Goal: Book appointment/travel/reservation

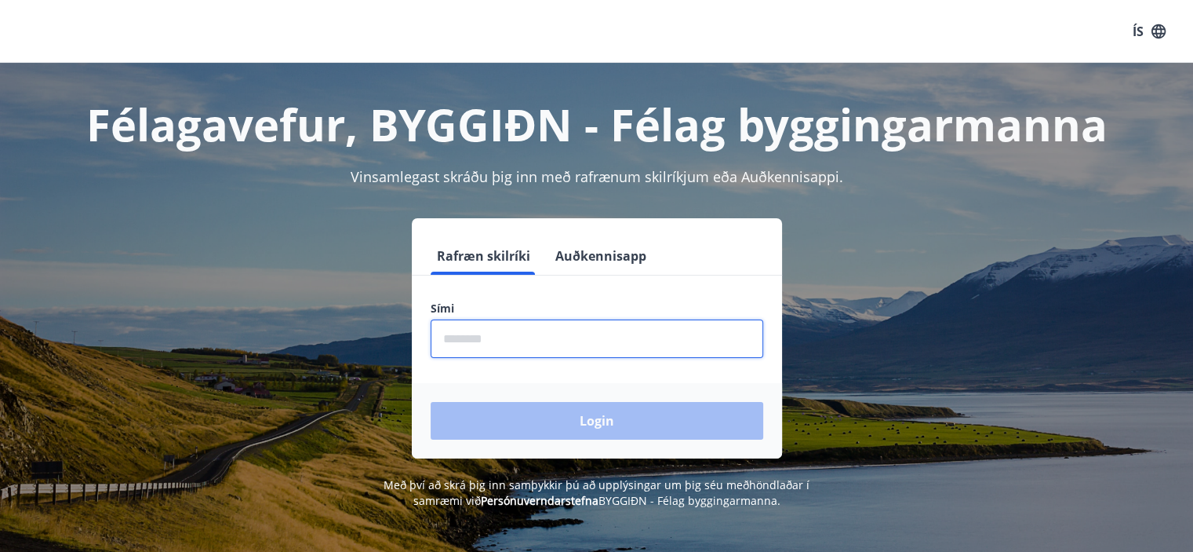
click at [479, 343] on input "phone" at bounding box center [597, 338] width 333 height 38
type input "********"
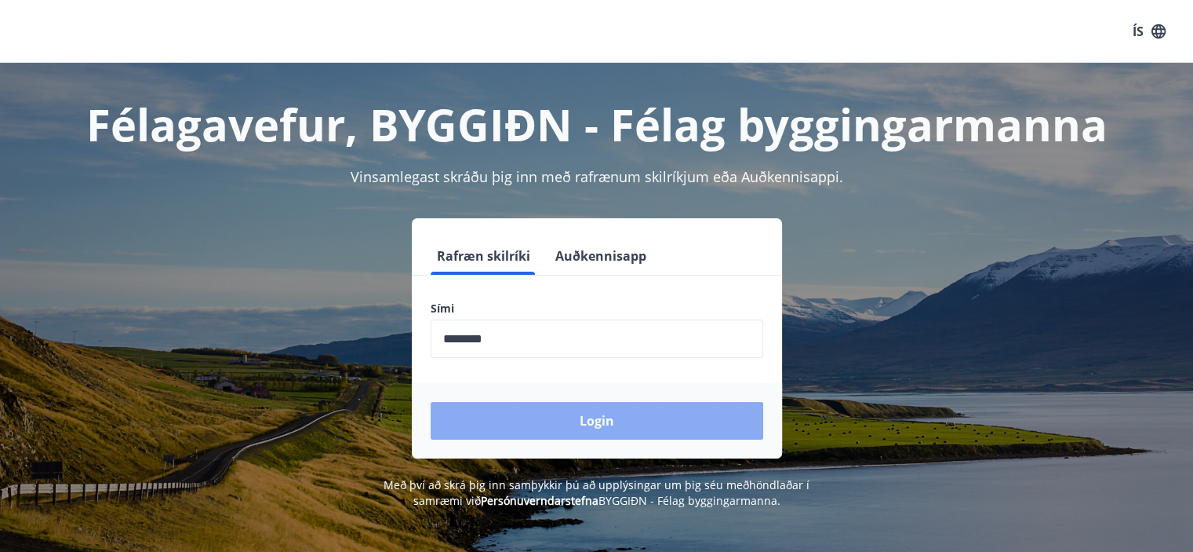
click at [571, 428] on button "Login" at bounding box center [597, 421] width 333 height 38
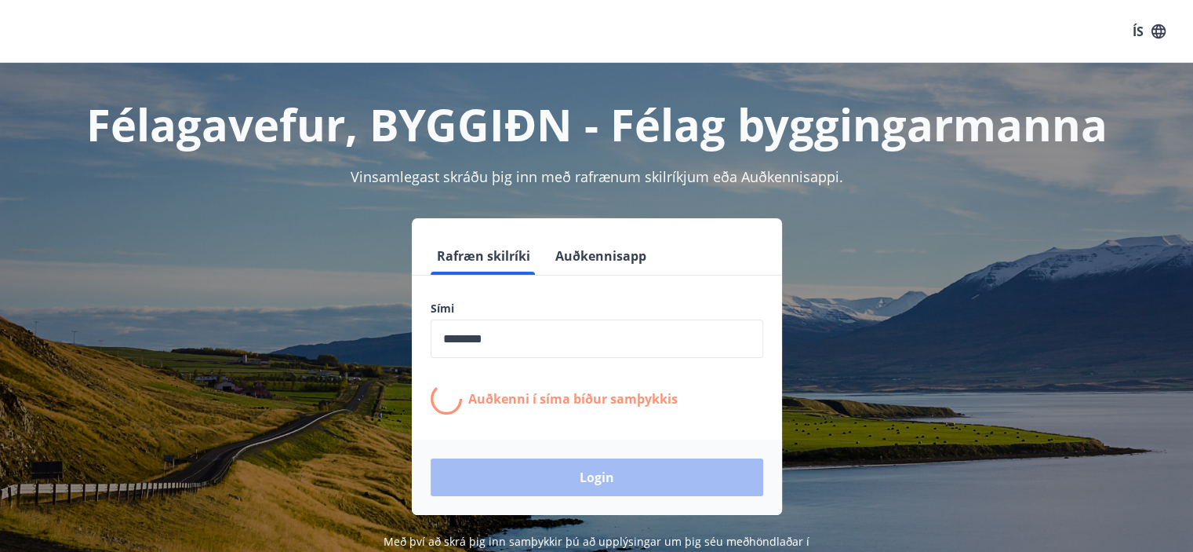
scroll to position [78, 0]
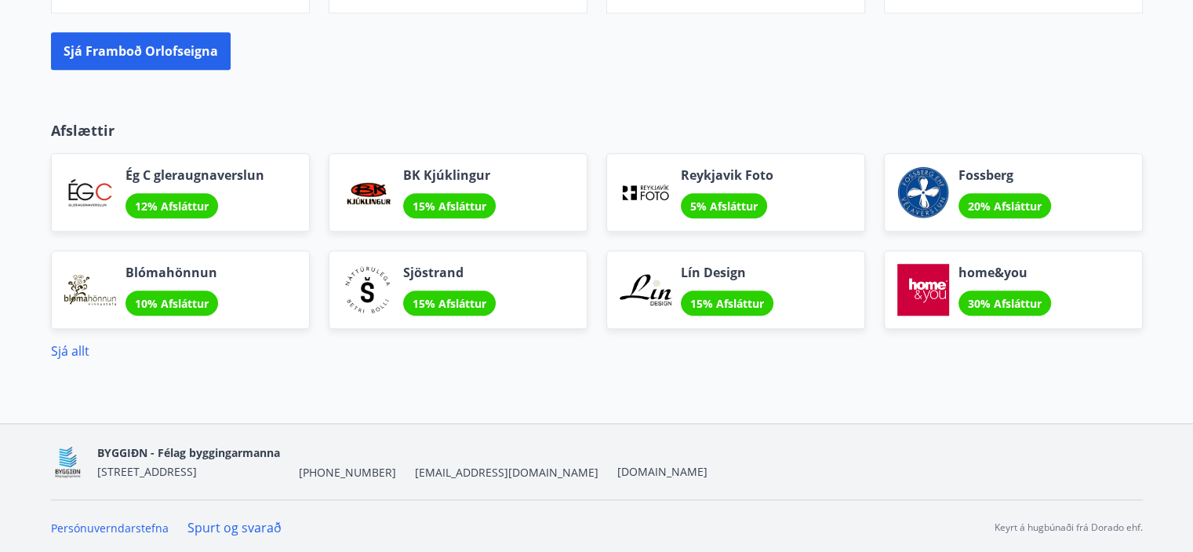
scroll to position [1229, 0]
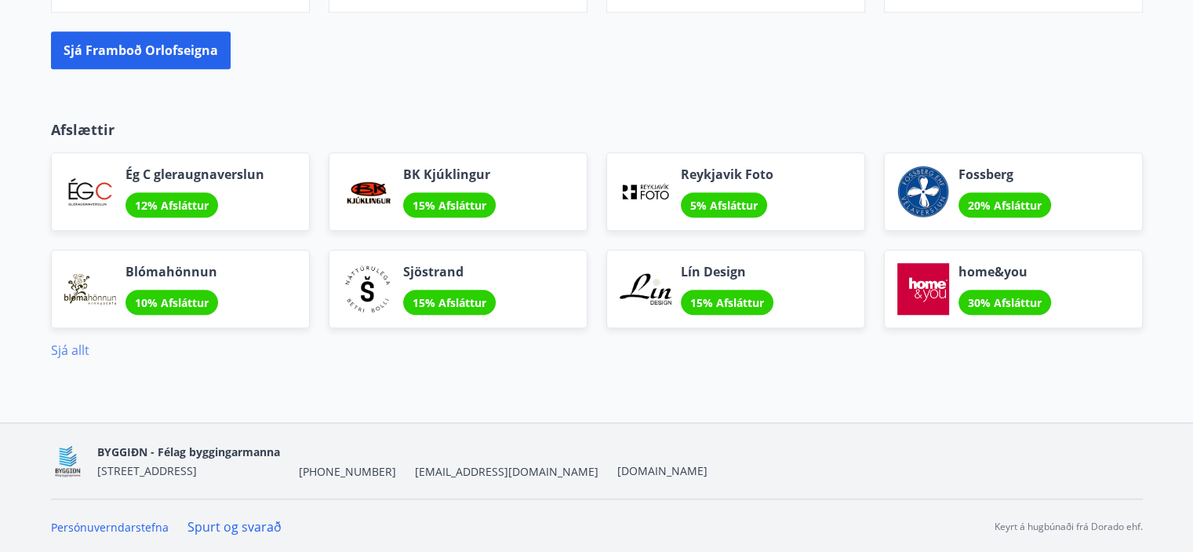
click at [60, 350] on link "Sjá allt" at bounding box center [70, 349] width 38 height 17
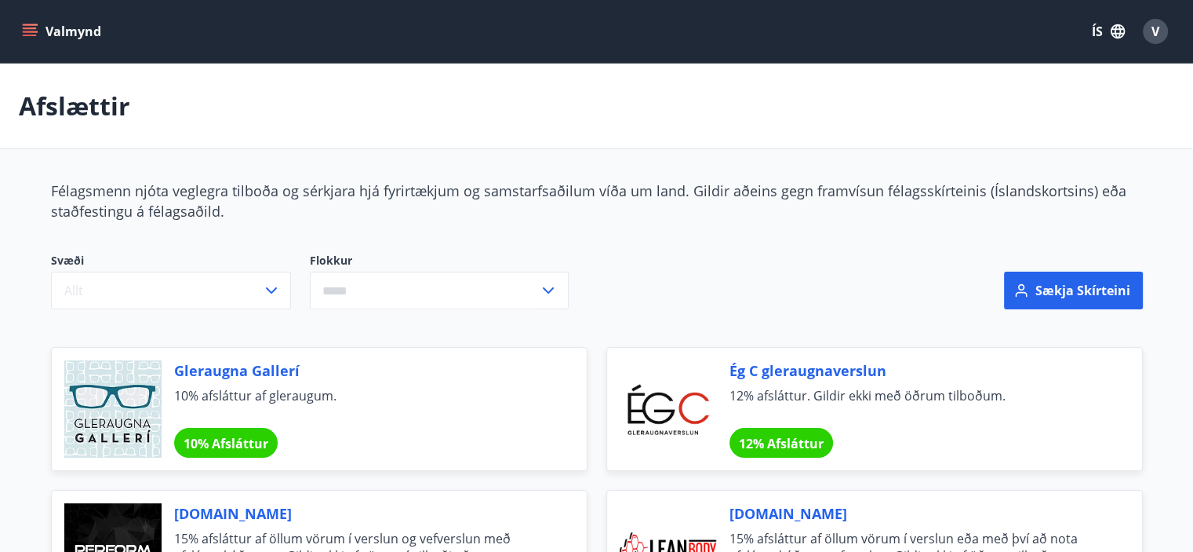
click at [72, 31] on button "Valmynd" at bounding box center [63, 31] width 89 height 28
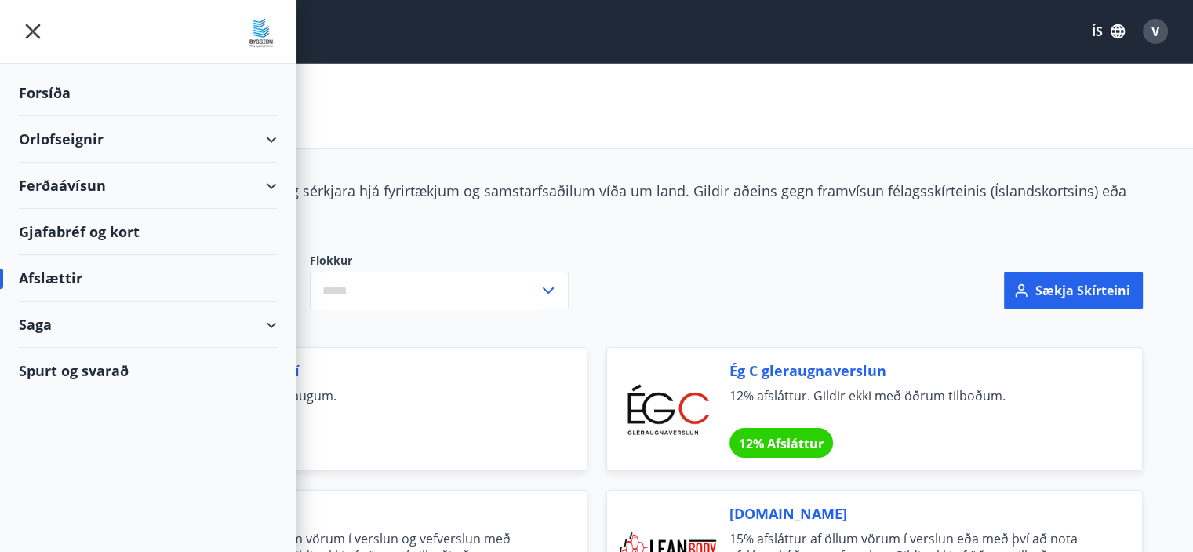
click at [60, 141] on div "Orlofseignir" at bounding box center [148, 139] width 258 height 46
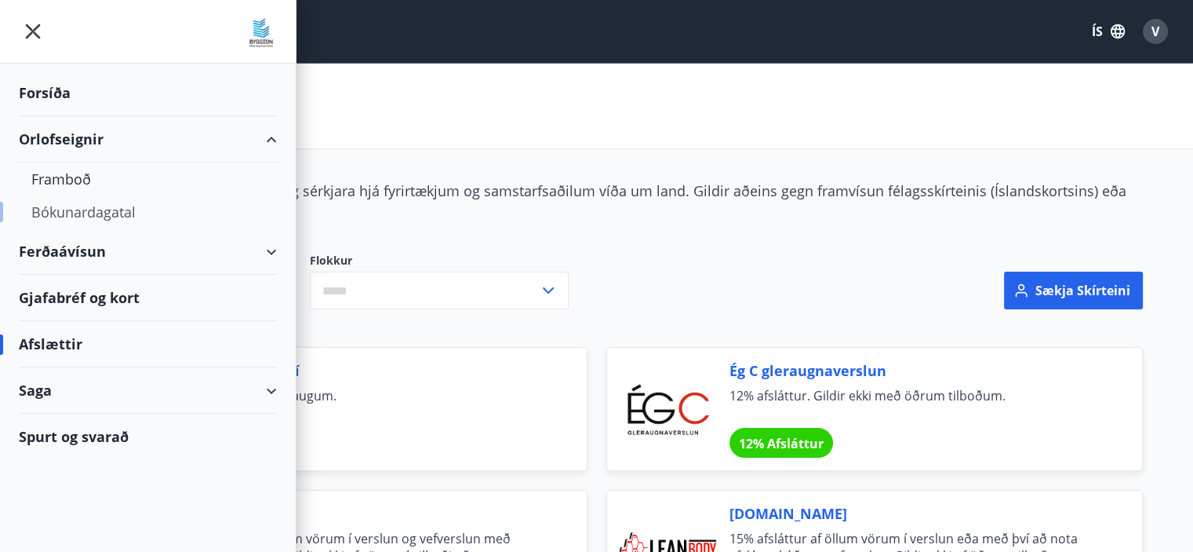
click at [108, 211] on div "Bókunardagatal" at bounding box center [147, 211] width 233 height 33
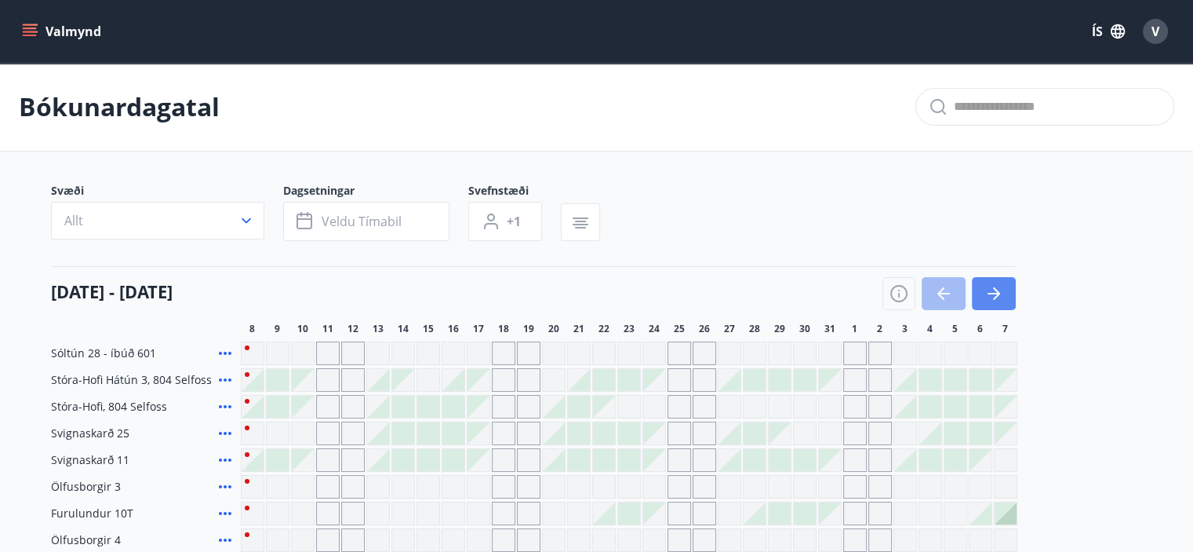
click at [997, 295] on icon "button" at bounding box center [996, 293] width 7 height 13
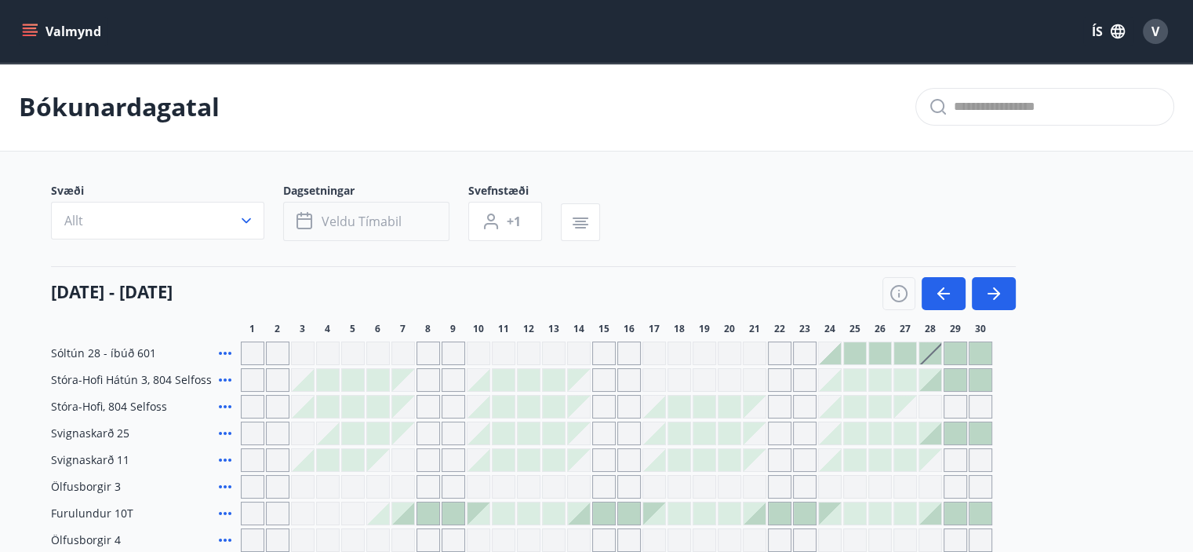
click at [345, 222] on span "Veldu tímabil" at bounding box center [362, 221] width 80 height 17
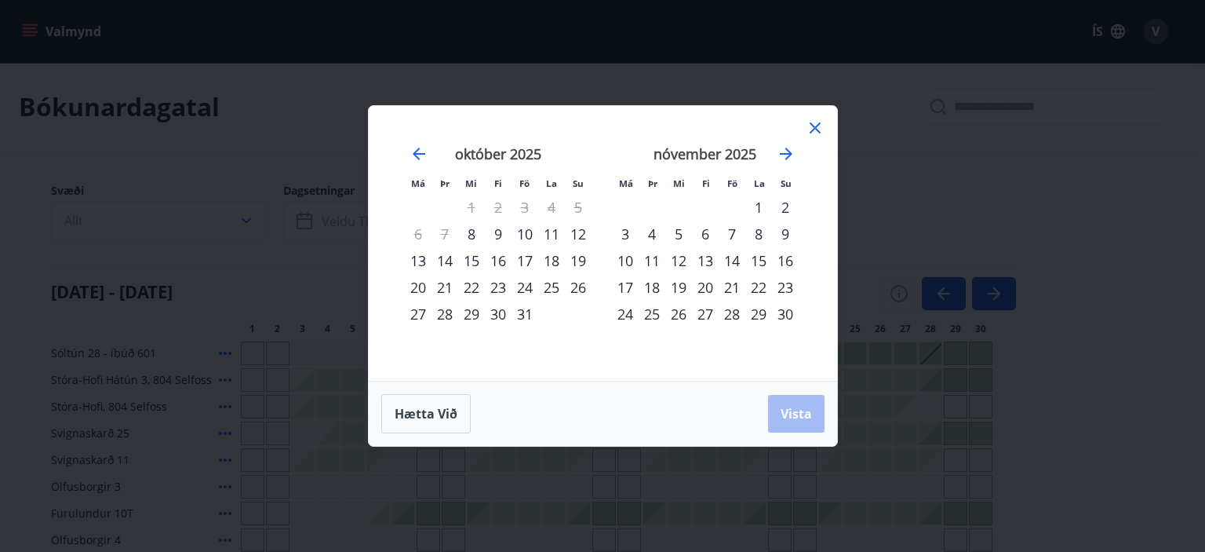
click at [734, 264] on div "14" at bounding box center [732, 260] width 27 height 27
click at [763, 259] on div "15" at bounding box center [758, 260] width 27 height 27
click at [793, 259] on div "16" at bounding box center [785, 260] width 27 height 27
click at [632, 286] on div "17" at bounding box center [625, 287] width 27 height 27
click at [808, 128] on icon at bounding box center [815, 127] width 19 height 19
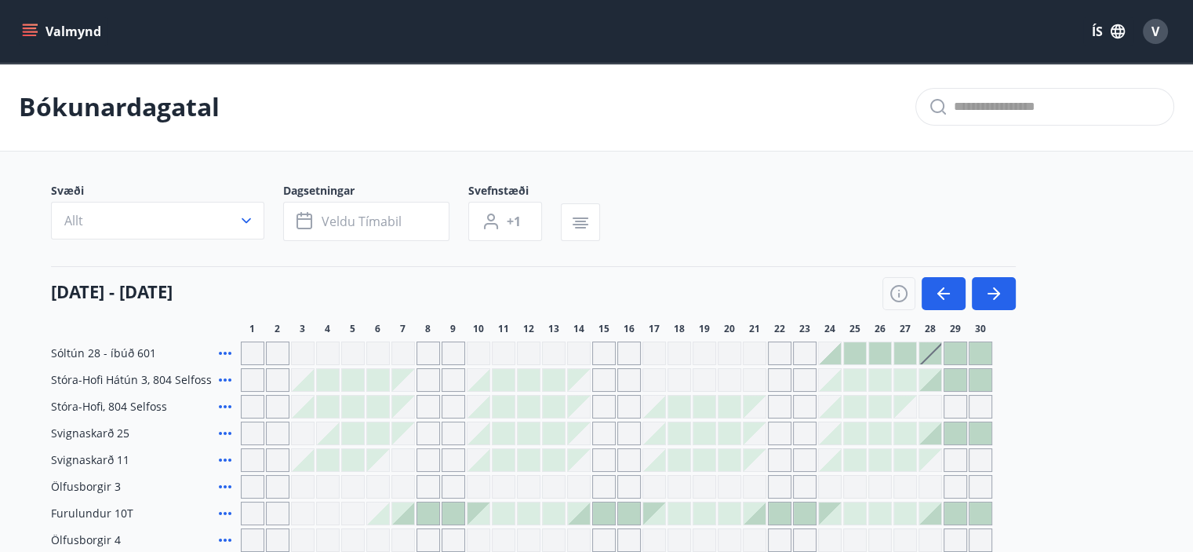
click at [591, 351] on div at bounding box center [617, 353] width 752 height 24
click at [576, 351] on div "Gráir dagar eru ekki bókanlegir" at bounding box center [579, 353] width 24 height 24
click at [946, 296] on icon "button" at bounding box center [943, 293] width 19 height 19
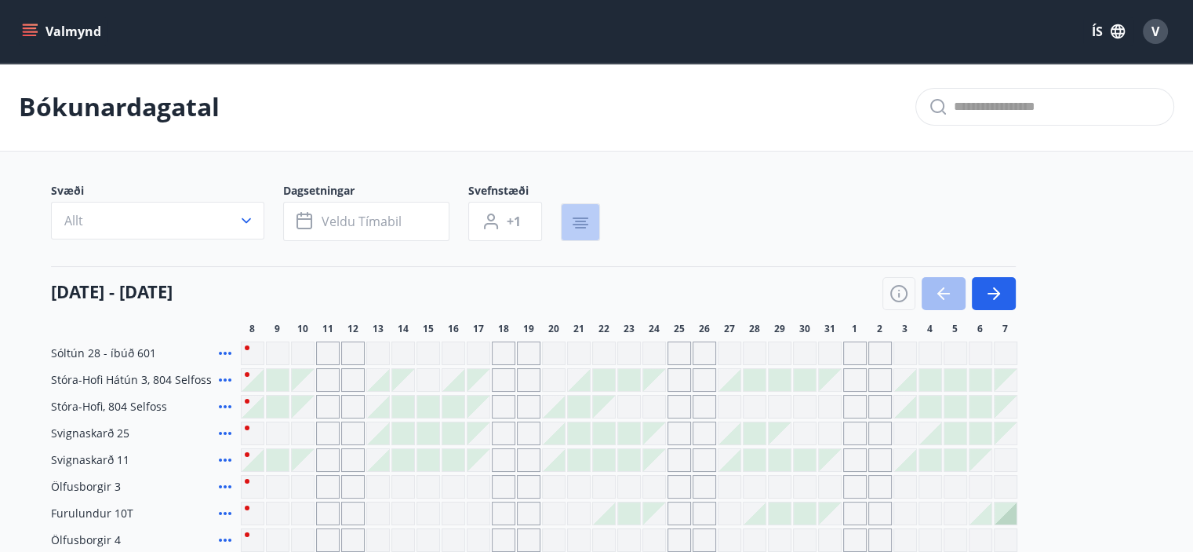
click at [575, 219] on icon "button" at bounding box center [580, 222] width 19 height 19
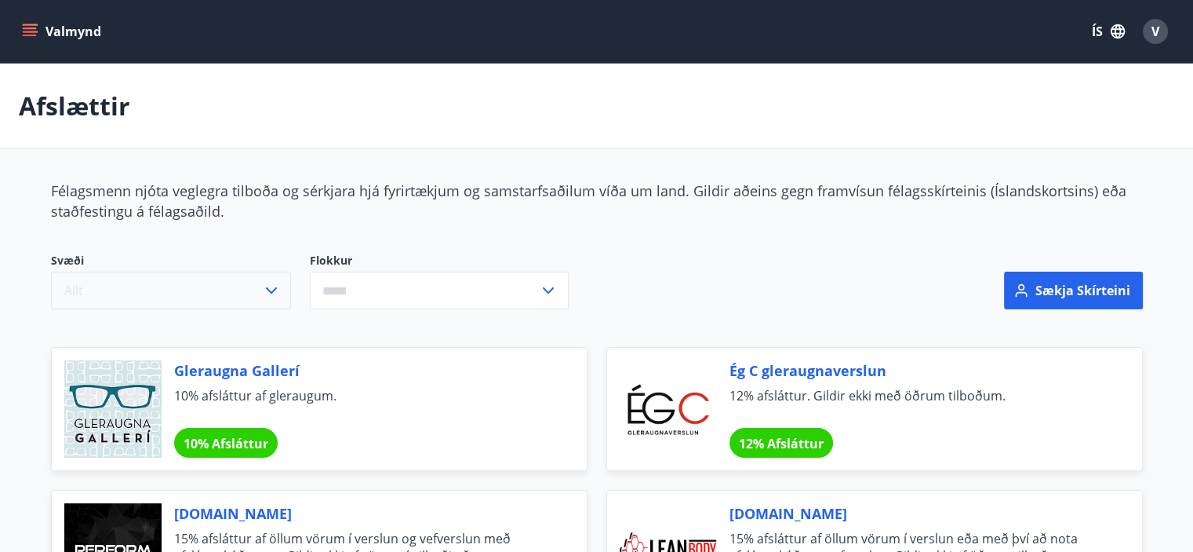
click at [273, 291] on icon "button" at bounding box center [271, 290] width 19 height 19
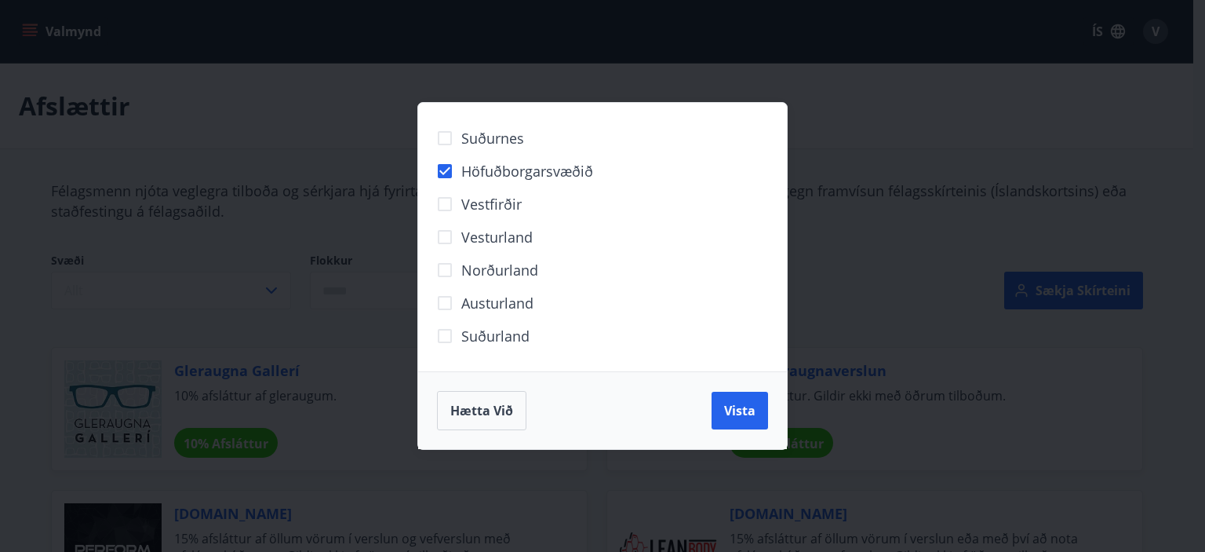
click at [657, 207] on div "Vestfirðir" at bounding box center [602, 203] width 331 height 33
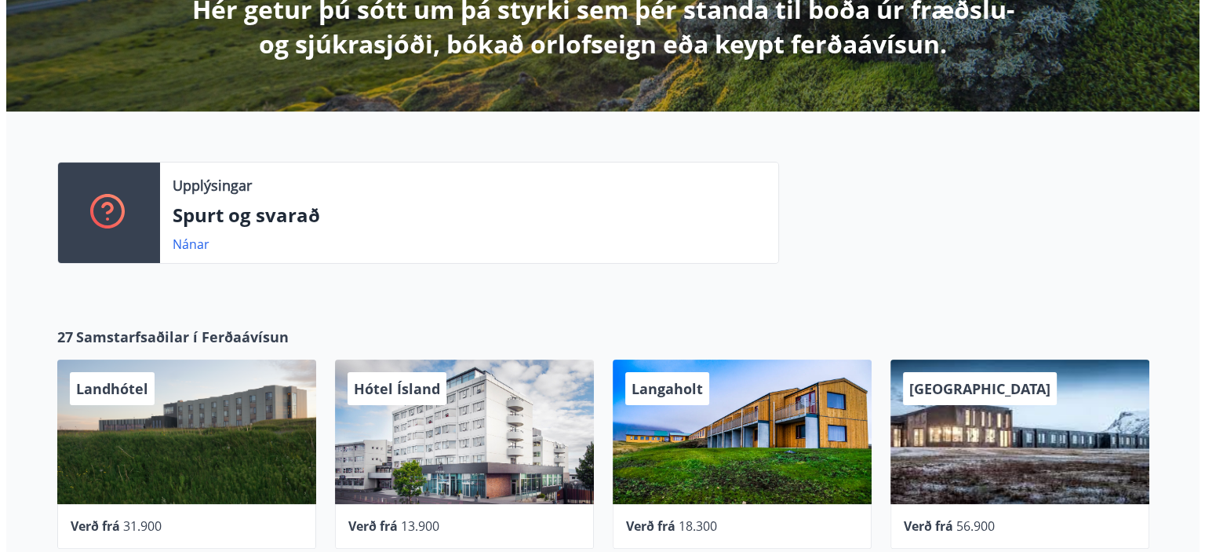
scroll to position [392, 0]
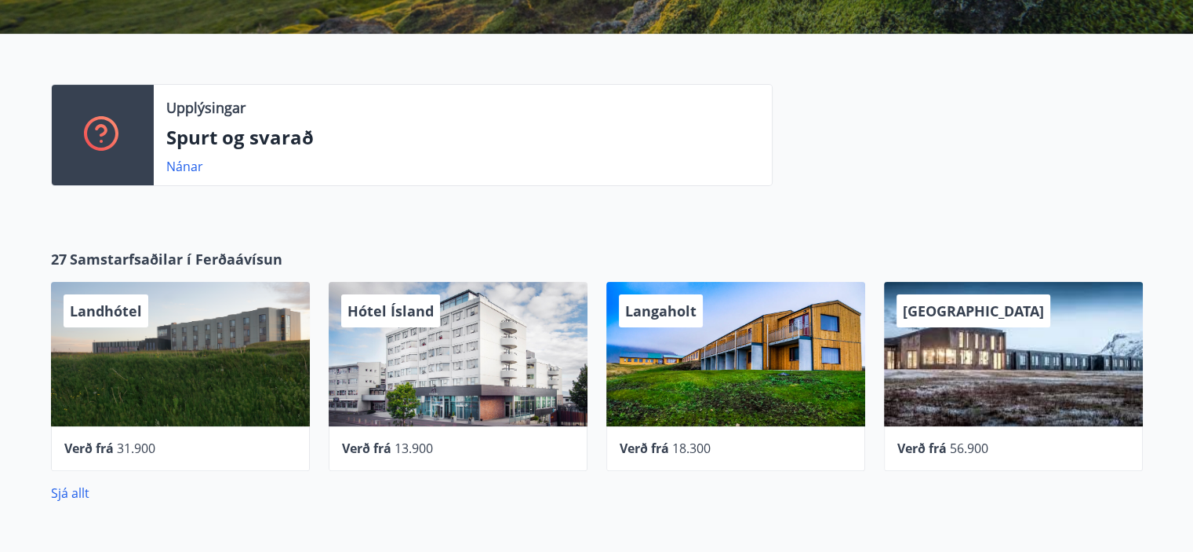
click at [411, 449] on span "13.900" at bounding box center [414, 447] width 38 height 17
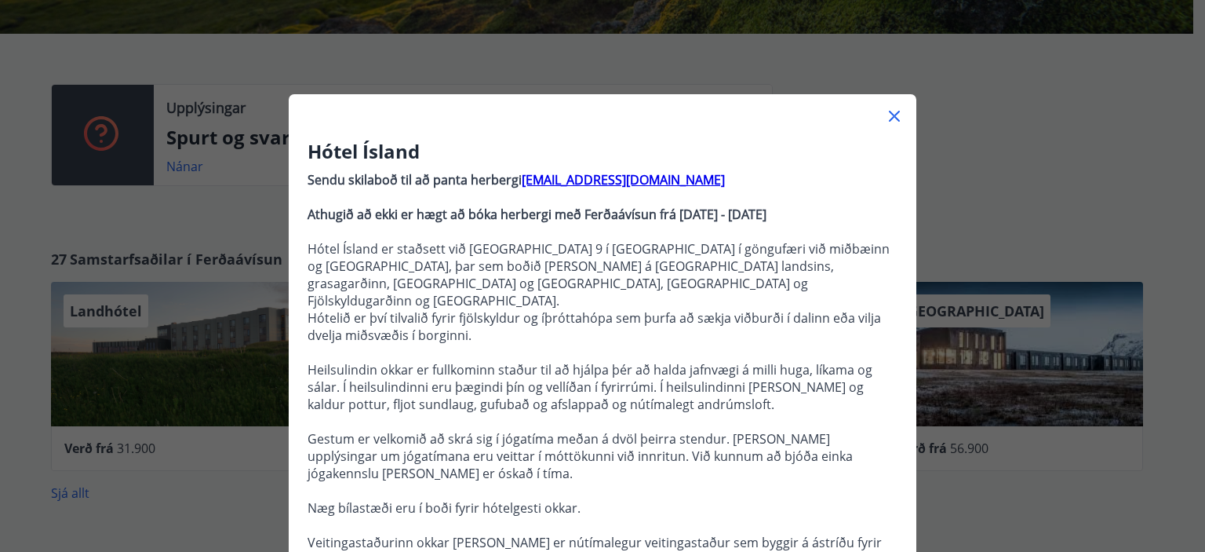
click at [892, 110] on icon at bounding box center [894, 116] width 19 height 19
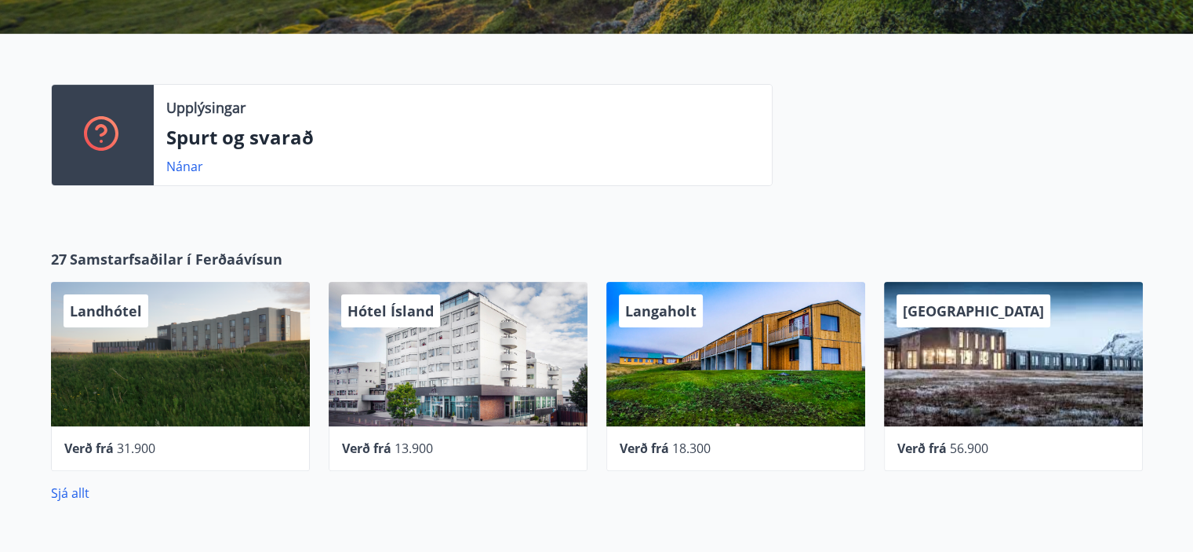
click at [374, 443] on span "Verð frá" at bounding box center [366, 447] width 49 height 17
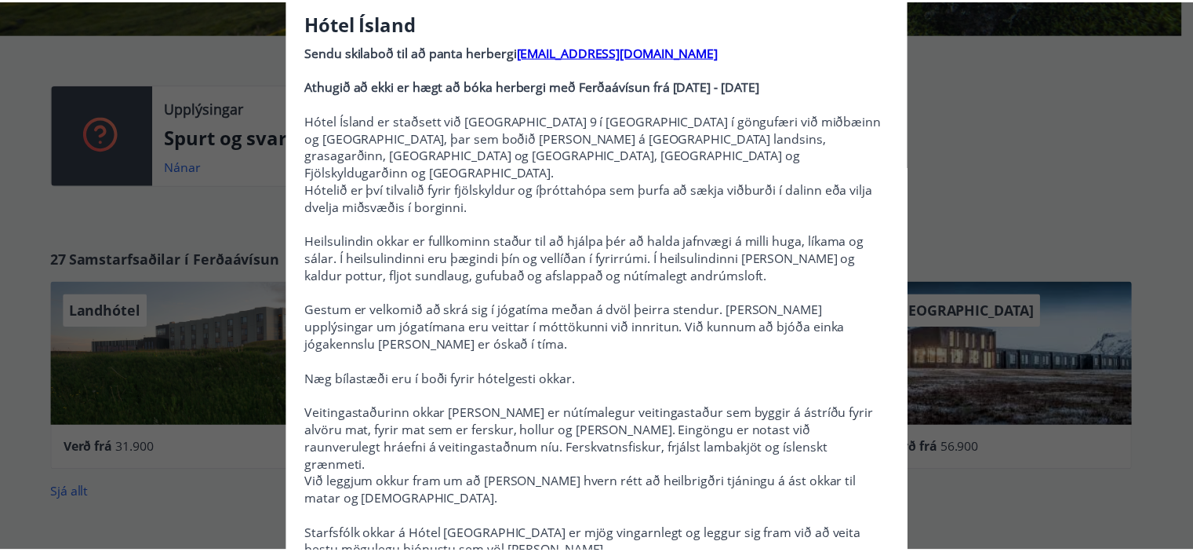
scroll to position [0, 0]
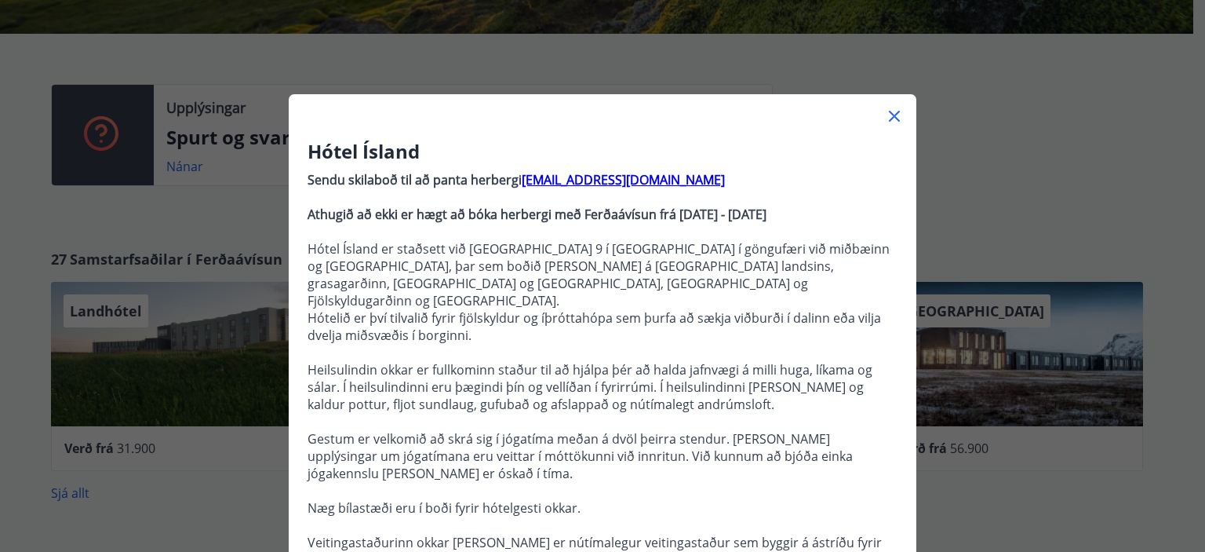
click at [889, 115] on icon at bounding box center [894, 116] width 11 height 11
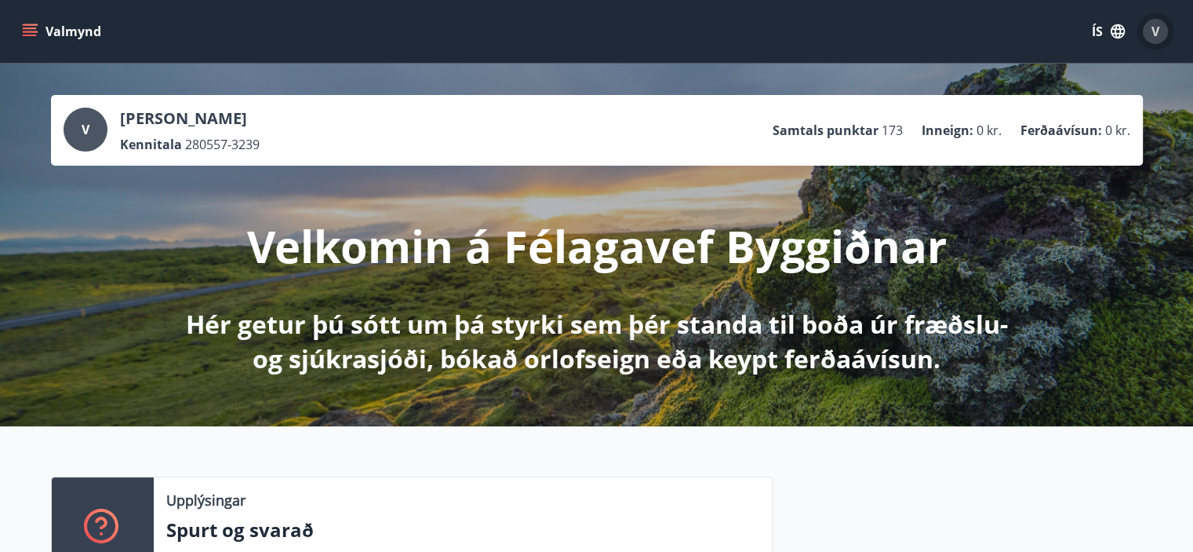
click at [1161, 26] on div "V" at bounding box center [1155, 31] width 25 height 25
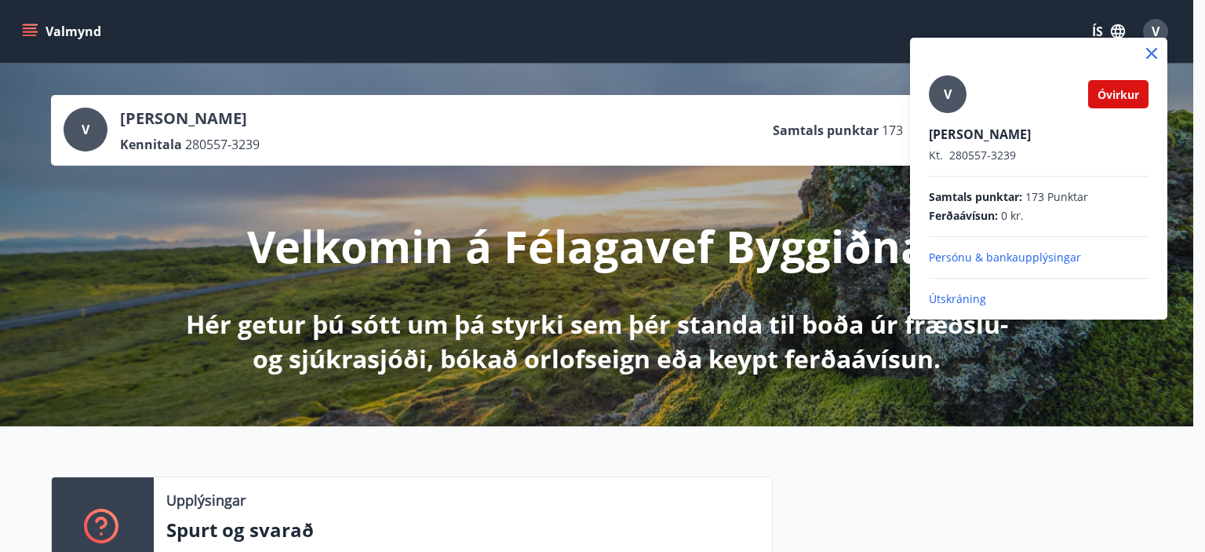
click at [1061, 9] on div at bounding box center [602, 276] width 1205 height 552
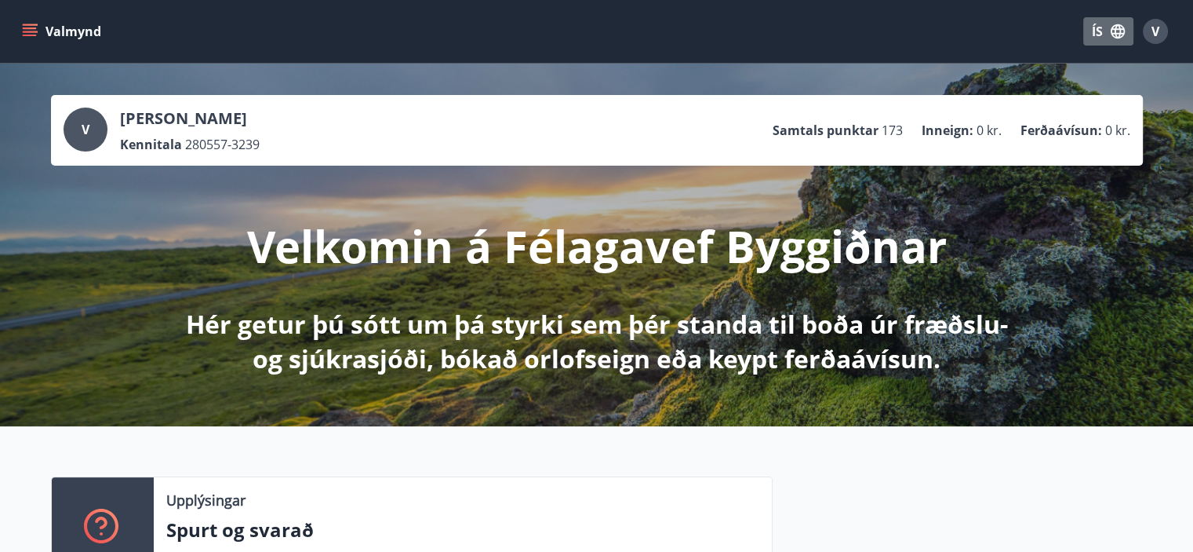
click at [1096, 26] on button "ÍS" at bounding box center [1108, 31] width 50 height 28
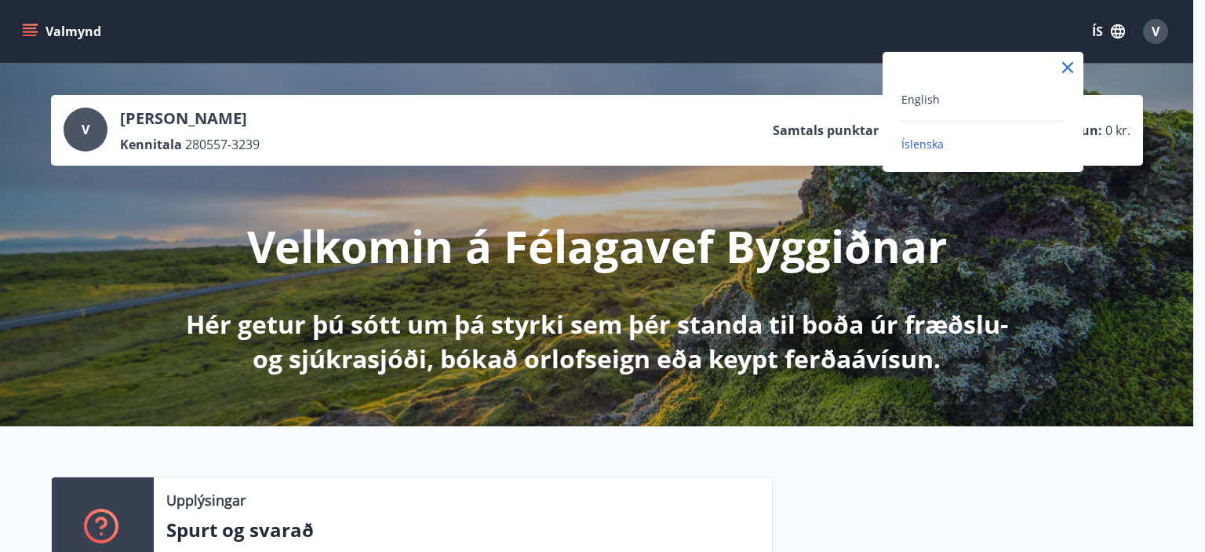
click at [1117, 209] on div at bounding box center [602, 276] width 1205 height 552
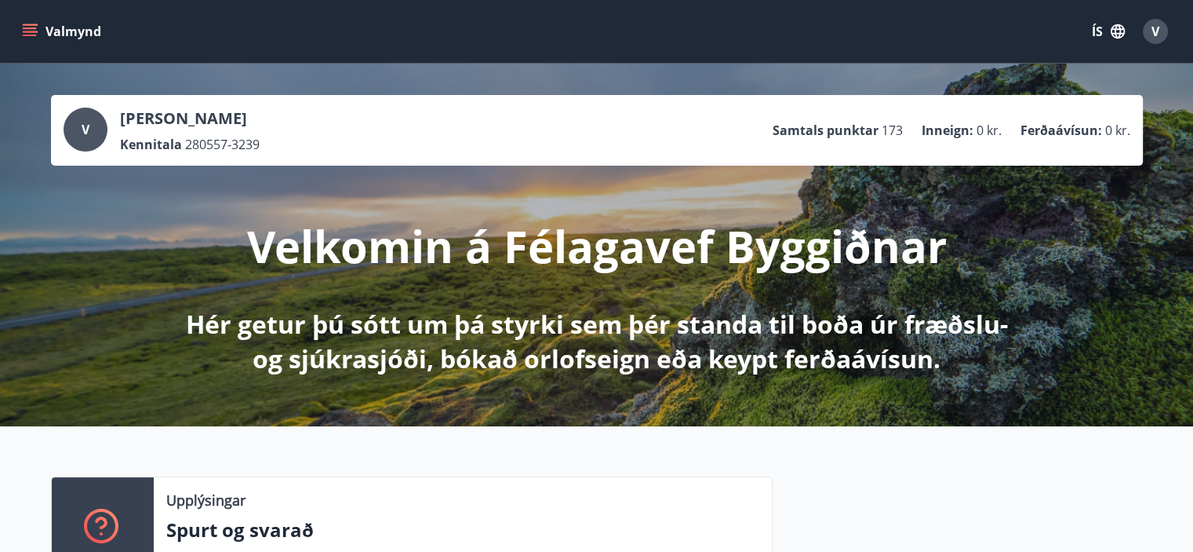
click at [1123, 32] on icon "button" at bounding box center [1117, 31] width 17 height 17
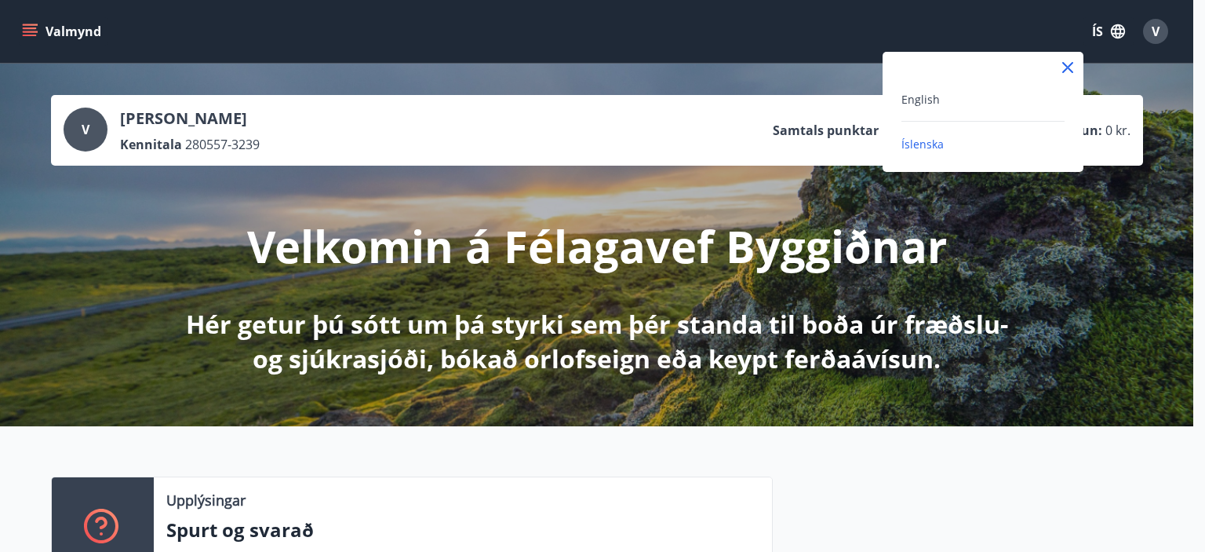
click at [1068, 331] on div at bounding box center [602, 276] width 1205 height 552
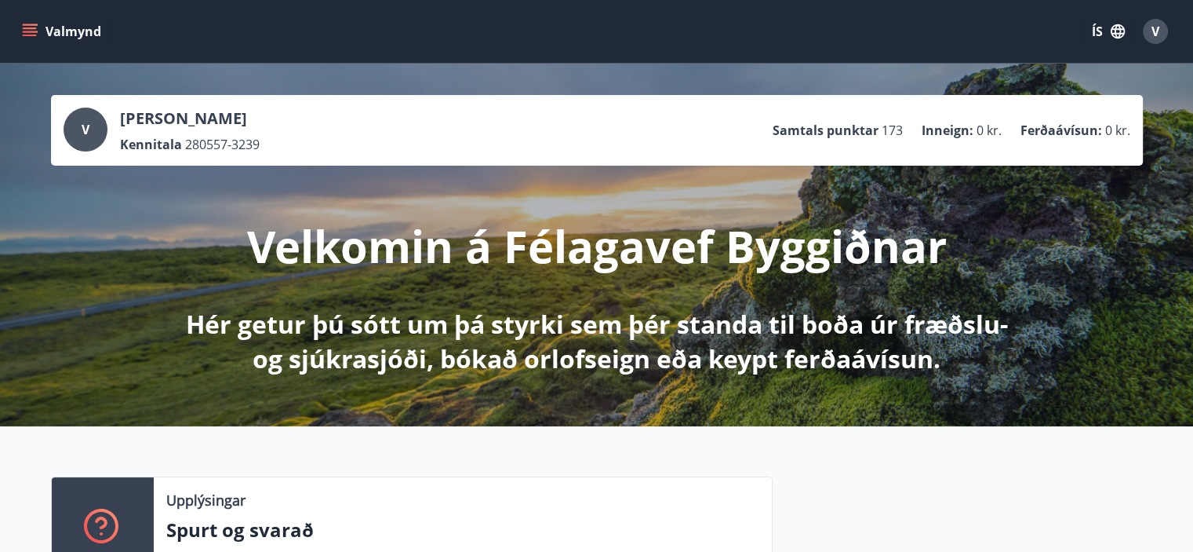
click at [1158, 23] on span "V" at bounding box center [1156, 31] width 8 height 17
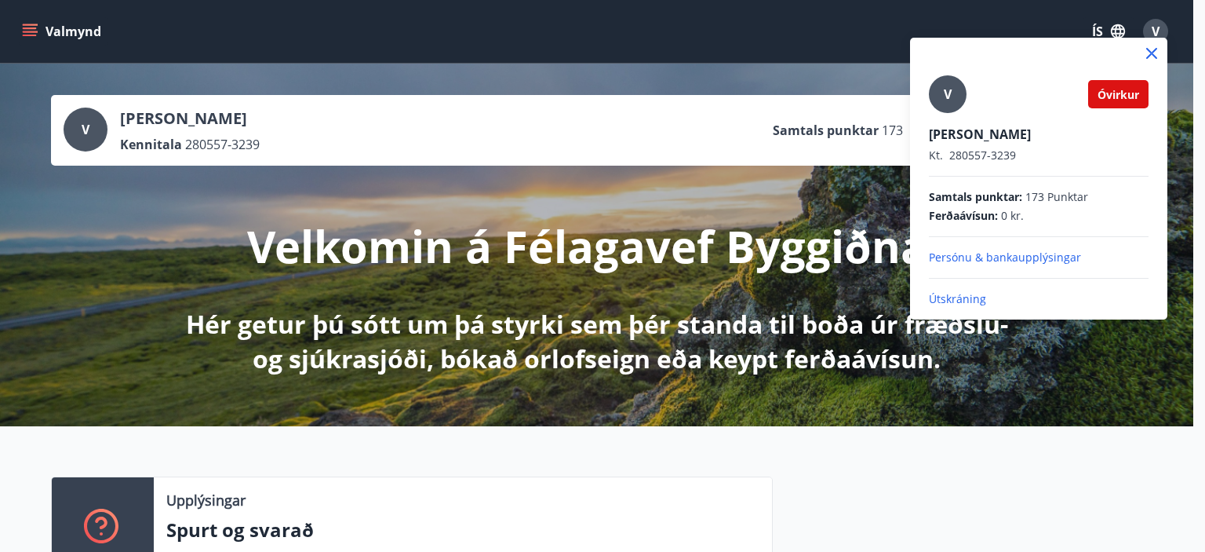
click at [1155, 47] on icon at bounding box center [1151, 53] width 19 height 19
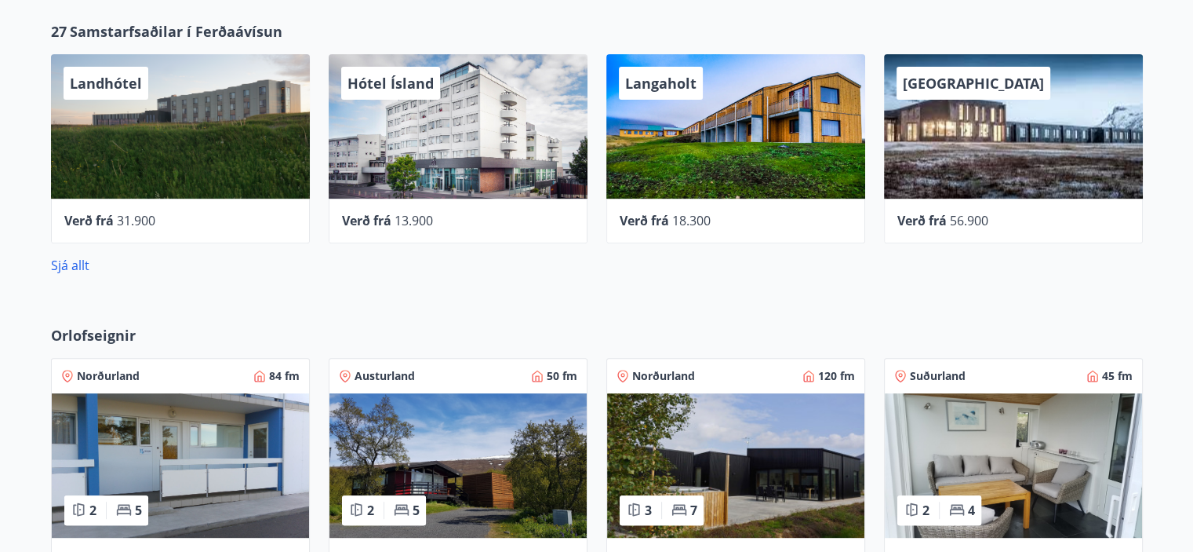
scroll to position [628, 0]
